Goal: Information Seeking & Learning: Learn about a topic

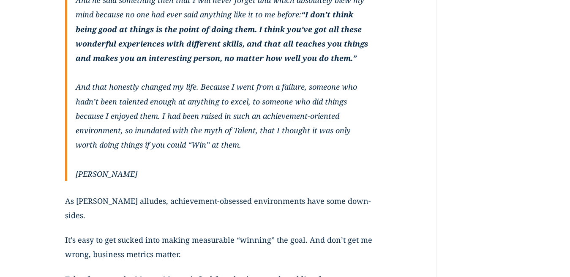
scroll to position [388, 0]
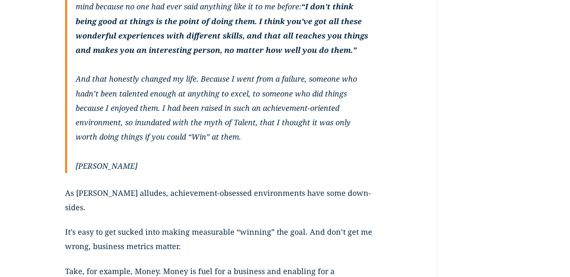
click at [216, 139] on p "When I was 15 I spent a month working on an archeological dig. I was talking to…" at bounding box center [225, 6] width 298 height 303
click at [138, 165] on cite "[PERSON_NAME]" at bounding box center [225, 165] width 298 height 14
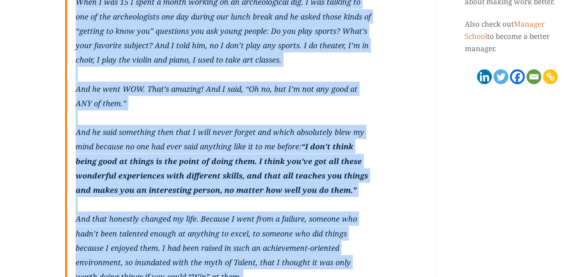
scroll to position [237, 0]
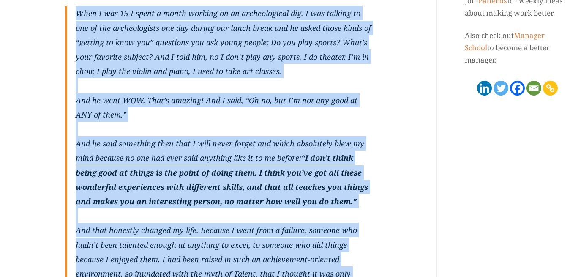
drag, startPoint x: 136, startPoint y: 168, endPoint x: 77, endPoint y: 17, distance: 162.0
click at [77, 17] on blockquote "When I was 15 I spent a month working on an archeological dig. I was talking to…" at bounding box center [219, 165] width 308 height 318
copy blockquote "Lore I dol 30 S ametc a elits doeiusm te in utlaboreetdol mag. A eni adminim ve…"
click at [217, 149] on p "When I was 15 I spent a month working on an archeological dig. I was talking to…" at bounding box center [225, 157] width 298 height 303
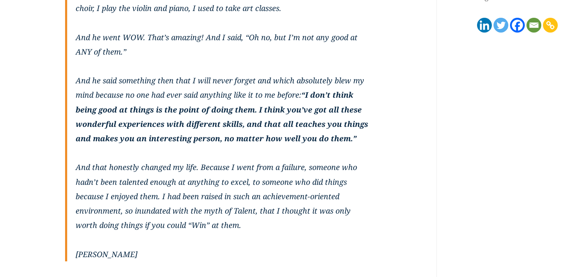
scroll to position [323, 0]
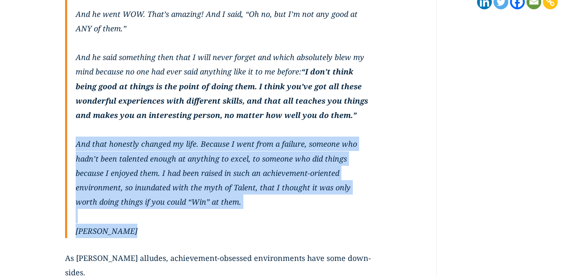
drag, startPoint x: 75, startPoint y: 143, endPoint x: 130, endPoint y: 232, distance: 104.4
click at [130, 232] on blockquote "When I was 15 I spent a month working on an archeological dig. I was talking to…" at bounding box center [219, 79] width 308 height 318
copy blockquote "And that honestly changed my life. Because I went from a failure, someone who h…"
click at [175, 153] on p "When I was 15 I spent a month working on an archeological dig. I was talking to…" at bounding box center [225, 71] width 298 height 303
drag, startPoint x: 76, startPoint y: 145, endPoint x: 219, endPoint y: 199, distance: 152.3
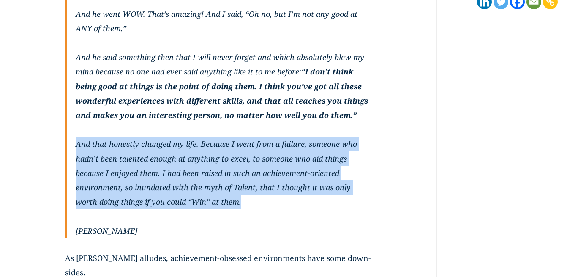
click at [219, 199] on p "When I was 15 I spent a month working on an archeological dig. I was talking to…" at bounding box center [225, 71] width 298 height 303
copy p "And that honestly changed my life. Because I went from a failure, someone who h…"
